Goal: Task Accomplishment & Management: Manage account settings

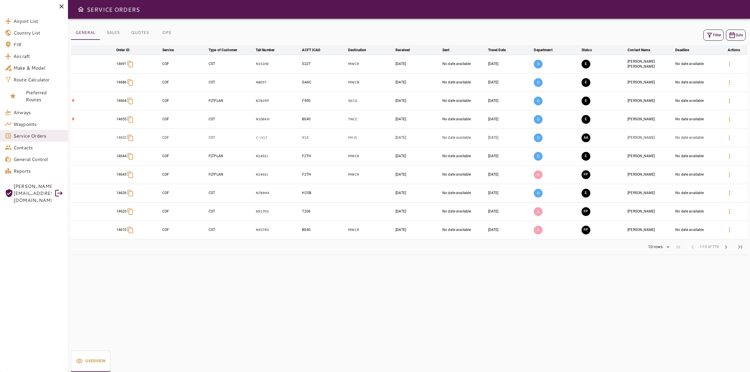
click at [711, 37] on icon "button" at bounding box center [709, 35] width 7 height 7
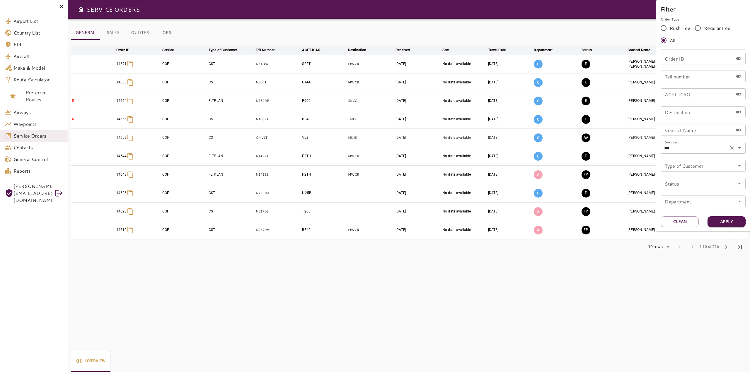
click at [699, 151] on input "***" at bounding box center [694, 148] width 64 height 8
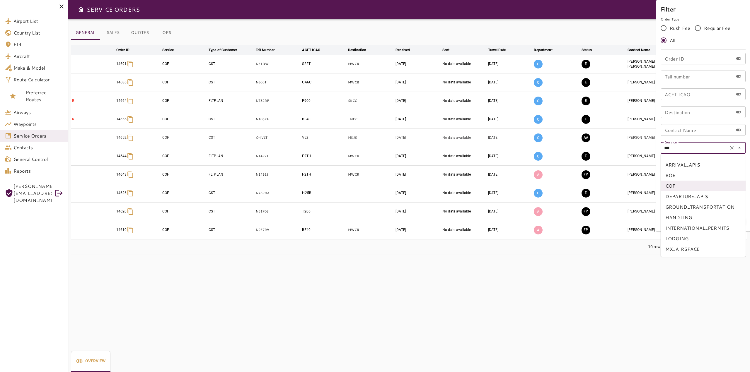
click at [689, 174] on li "BOE" at bounding box center [702, 175] width 85 height 11
type input "***"
click at [725, 223] on button "Apply" at bounding box center [726, 221] width 38 height 11
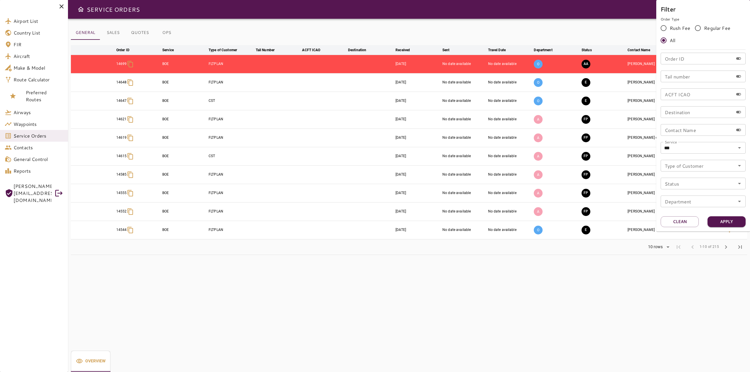
click at [522, 291] on div at bounding box center [375, 186] width 750 height 372
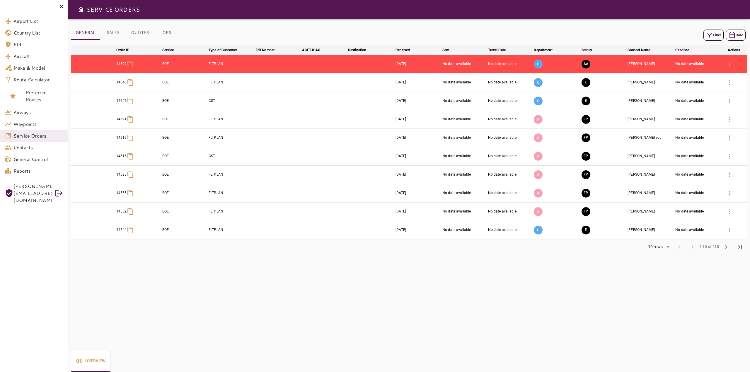
click at [587, 63] on button "AA" at bounding box center [585, 64] width 9 height 9
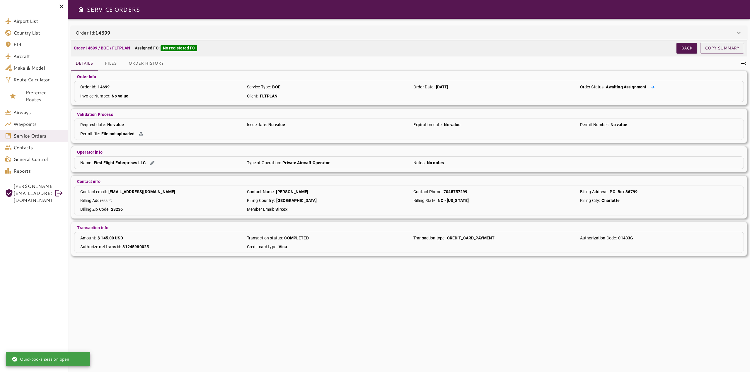
click at [652, 87] on icon at bounding box center [653, 87] width 4 height 4
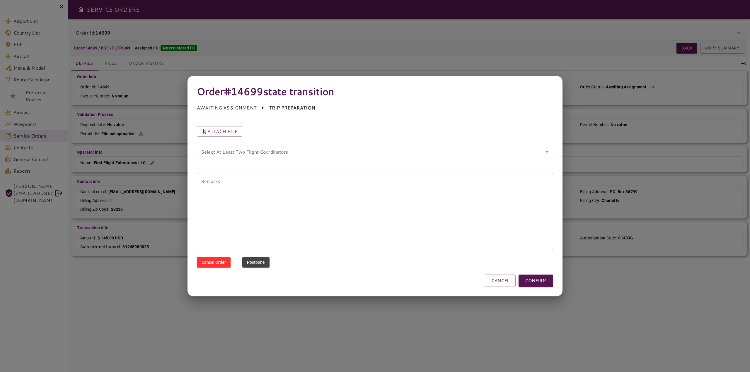
click at [268, 158] on div "Select At Least Two Flight Coordinators" at bounding box center [375, 152] width 356 height 16
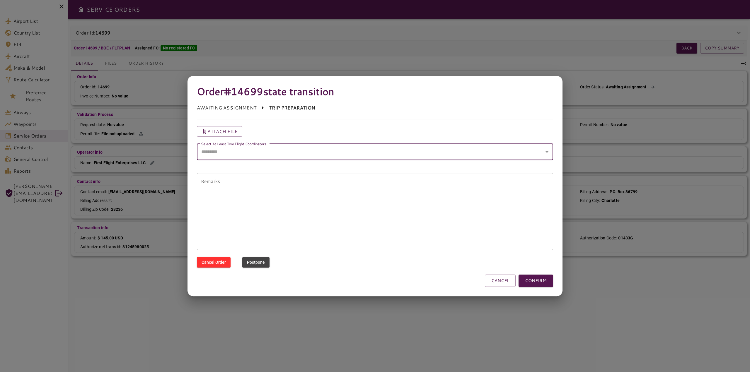
click at [301, 151] on coordinators "Select At Least Two Flight Coordinators" at bounding box center [370, 151] width 342 height 11
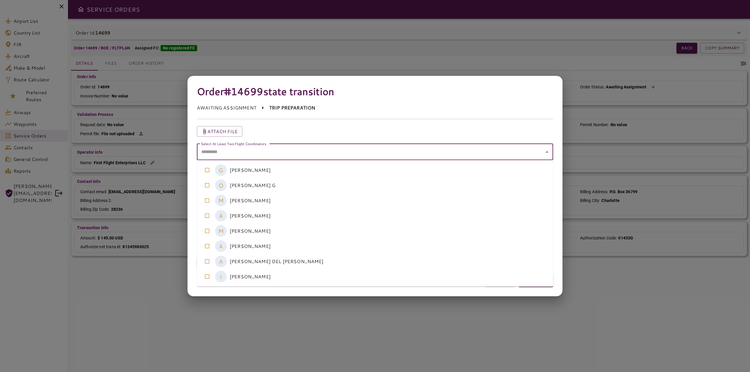
type coordinators "*"
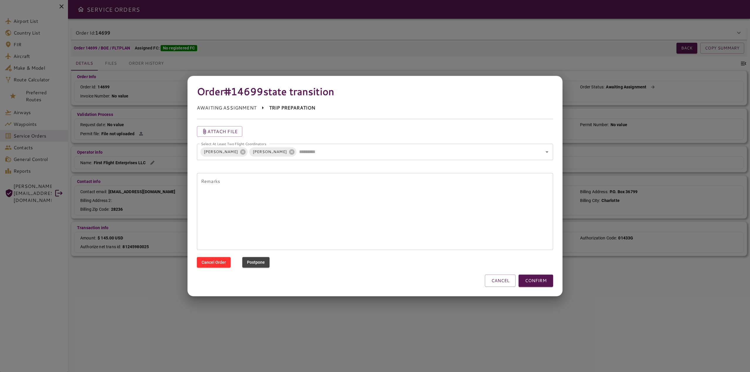
click at [614, 309] on div at bounding box center [375, 186] width 750 height 372
click at [535, 280] on button "CONFIRM" at bounding box center [535, 281] width 35 height 12
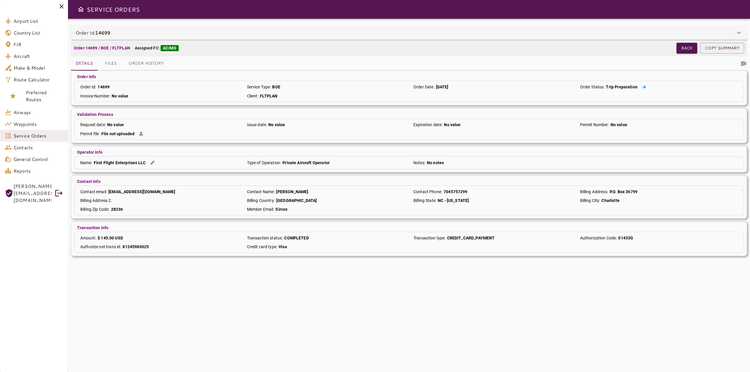
click at [644, 87] on icon at bounding box center [644, 86] width 4 height 3
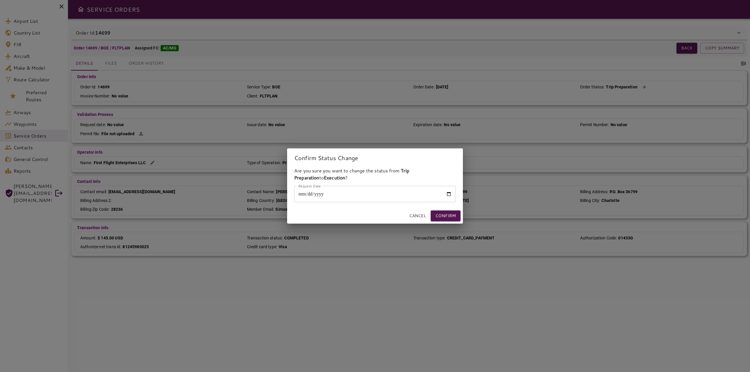
click at [300, 195] on input "Request Date" at bounding box center [375, 194] width 162 height 16
click at [339, 198] on input "Request Date" at bounding box center [375, 194] width 162 height 16
click at [450, 193] on input "Request Date" at bounding box center [375, 194] width 162 height 16
type input "**********"
click at [456, 216] on button "Confirm" at bounding box center [446, 216] width 30 height 11
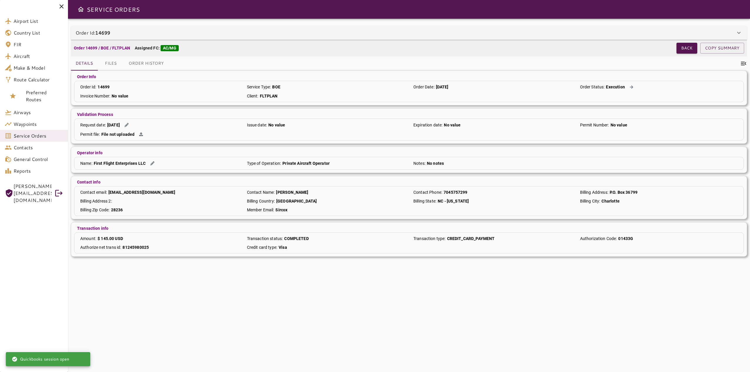
click at [392, 297] on div "**********" at bounding box center [409, 196] width 682 height 354
click at [29, 139] on span "Service Orders" at bounding box center [38, 135] width 50 height 7
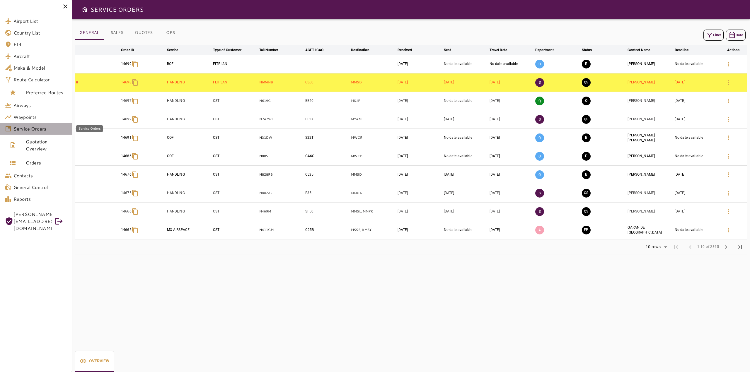
click at [41, 130] on span "Service Orders" at bounding box center [40, 128] width 54 height 7
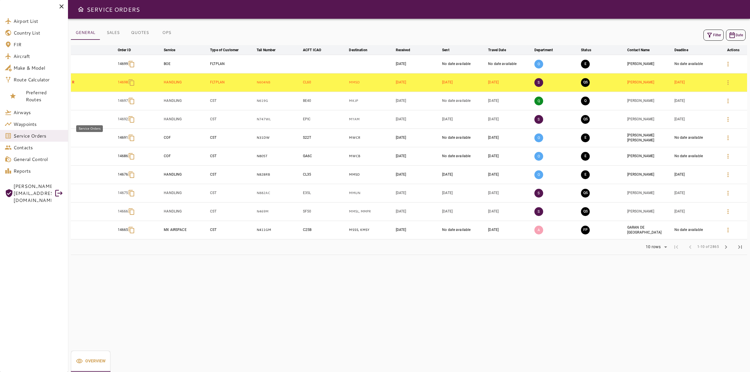
click at [40, 139] on span "Service Orders" at bounding box center [38, 135] width 50 height 7
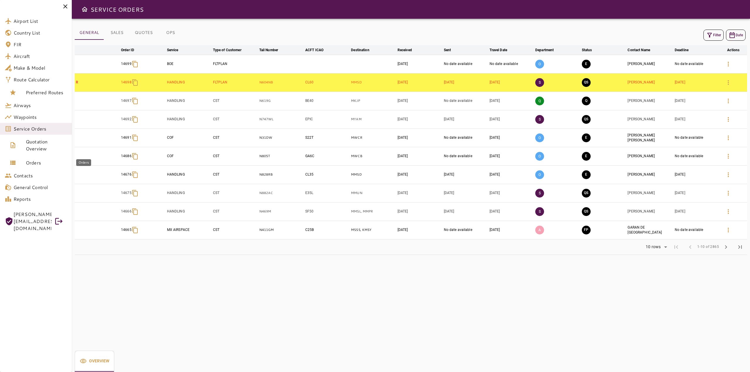
click at [38, 166] on span "Orders" at bounding box center [46, 162] width 41 height 7
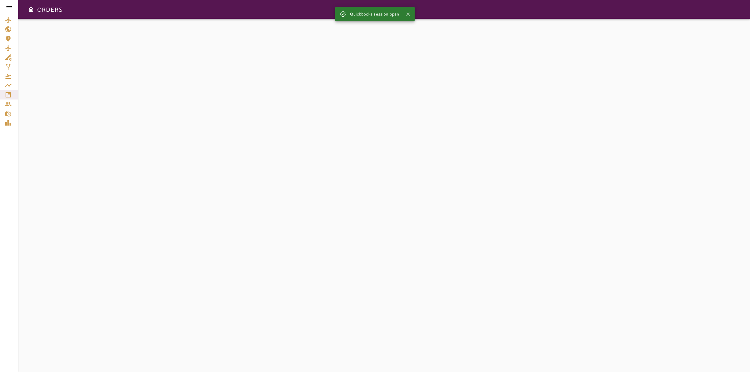
click at [8, 7] on icon at bounding box center [9, 6] width 7 height 7
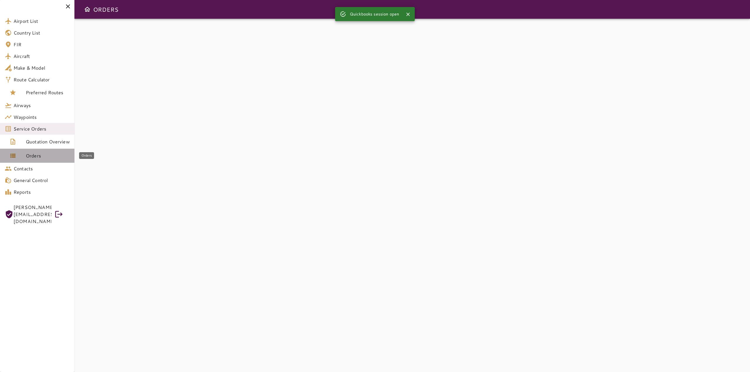
click at [30, 155] on span "Orders" at bounding box center [48, 155] width 44 height 7
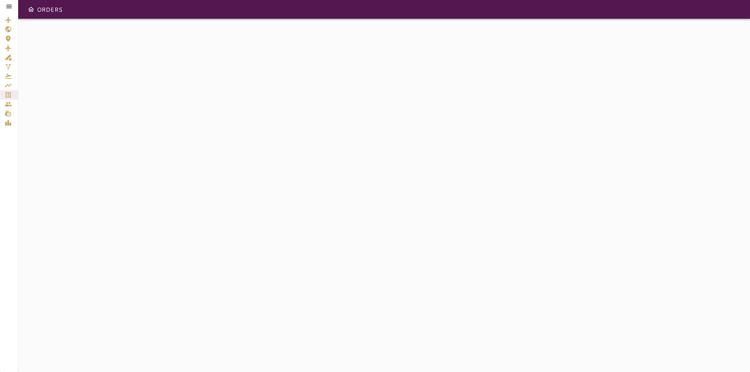
click at [12, 5] on icon at bounding box center [9, 6] width 7 height 7
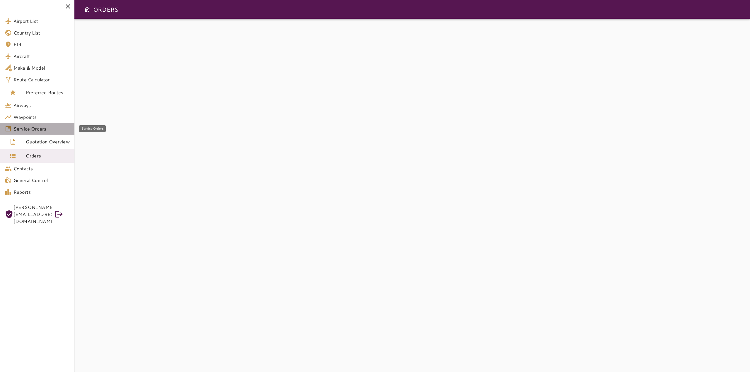
click at [31, 131] on span "Service Orders" at bounding box center [41, 128] width 56 height 7
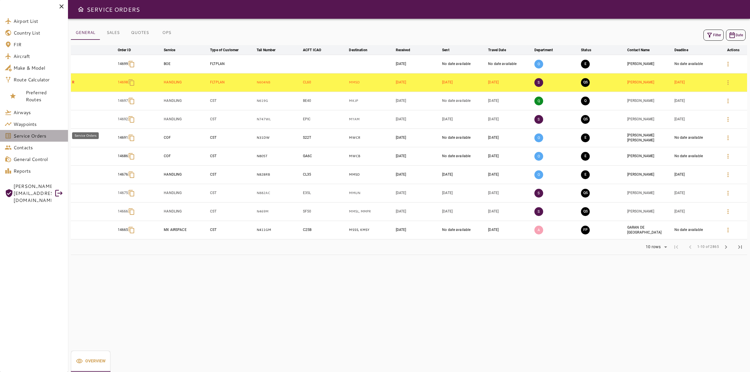
click at [29, 140] on link "Service Orders" at bounding box center [34, 136] width 68 height 12
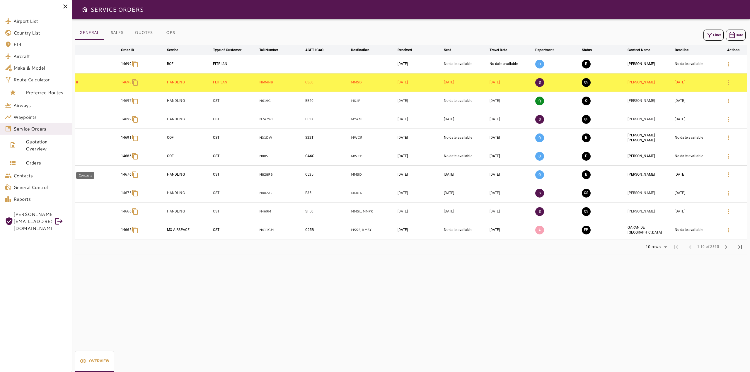
click at [31, 168] on link "Orders" at bounding box center [36, 163] width 72 height 14
